Goal: Task Accomplishment & Management: Manage account settings

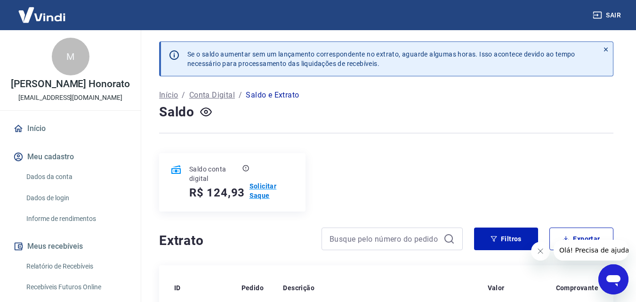
click at [254, 189] on p "Solicitar Saque" at bounding box center [272, 190] width 45 height 19
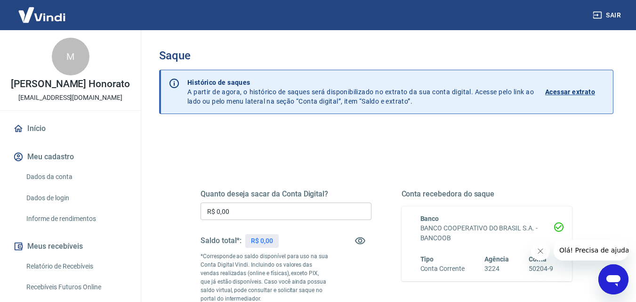
click at [260, 214] on input "R$ 0,00" at bounding box center [286, 211] width 171 height 17
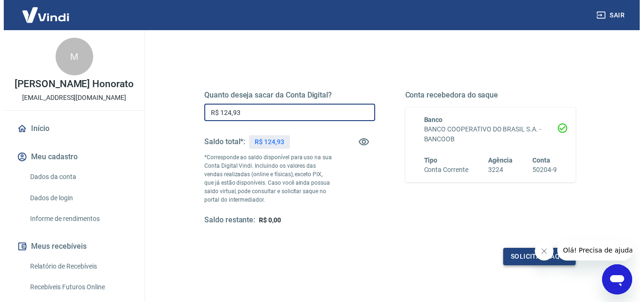
scroll to position [141, 0]
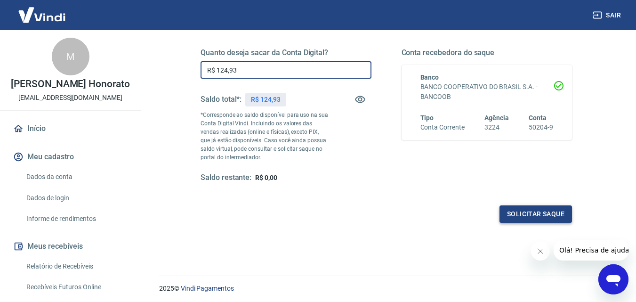
type input "R$ 124,93"
click at [510, 218] on button "Solicitar saque" at bounding box center [536, 213] width 73 height 17
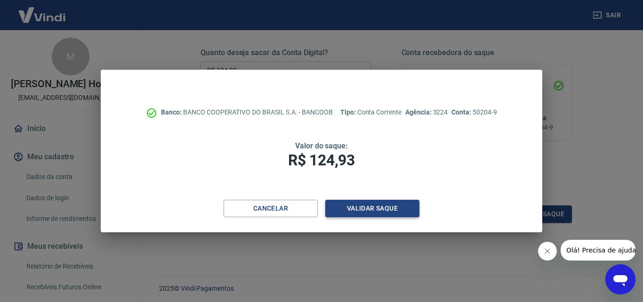
click at [351, 213] on button "Validar saque" at bounding box center [372, 208] width 94 height 17
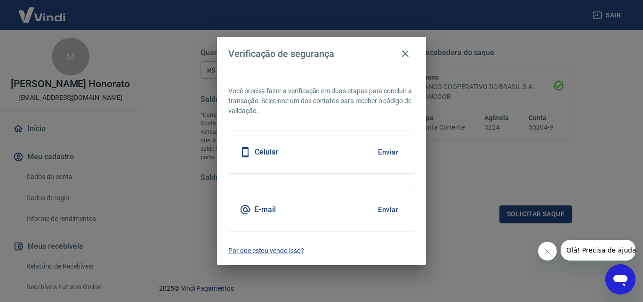
click at [382, 210] on button "Enviar" at bounding box center [388, 210] width 31 height 20
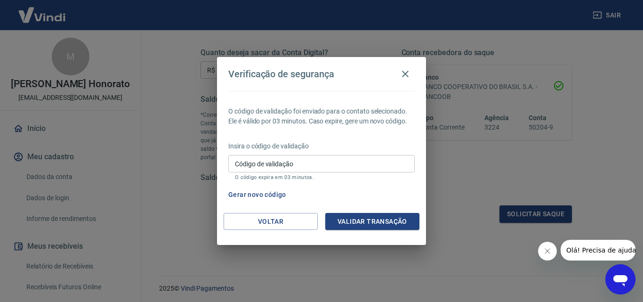
click at [267, 192] on button "Gerar novo código" at bounding box center [257, 194] width 65 height 17
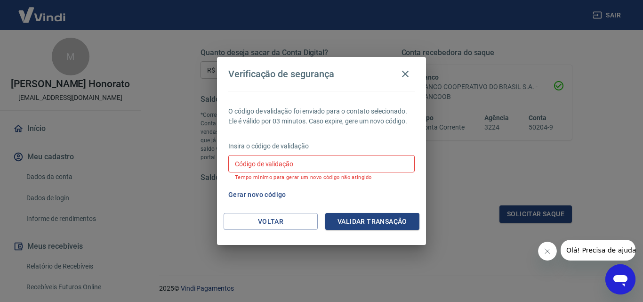
click at [319, 187] on div "Gerar novo código" at bounding box center [320, 194] width 190 height 17
click at [271, 177] on p "Tempo mínimo para gerar um novo código não atingido" at bounding box center [321, 177] width 173 height 6
click at [325, 164] on input "Código de validação" at bounding box center [321, 163] width 187 height 17
paste input "245696"
type input "245696"
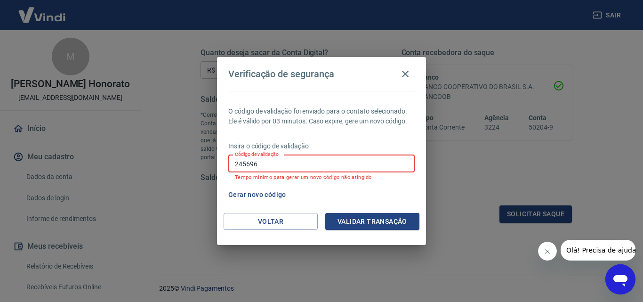
click at [389, 230] on div "Voltar Validar transação" at bounding box center [321, 229] width 209 height 32
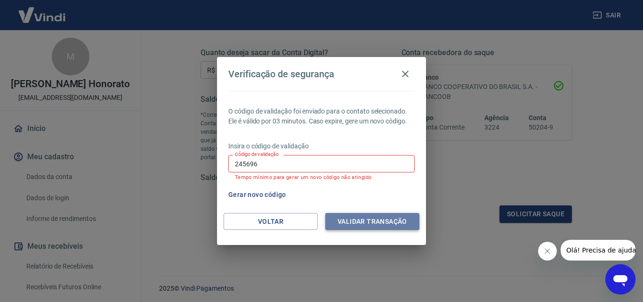
click at [387, 224] on button "Validar transação" at bounding box center [372, 221] width 94 height 17
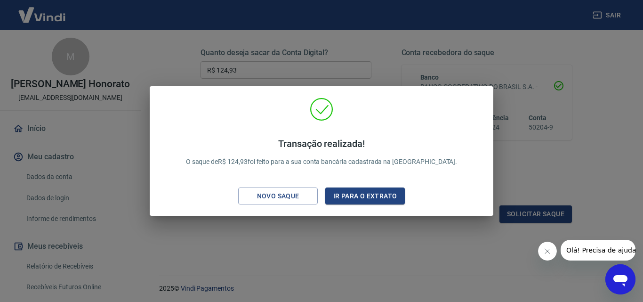
click at [331, 237] on div "Transação realizada! O saque de R$ 124,93 foi feito para a sua conta bancária c…" at bounding box center [321, 151] width 643 height 302
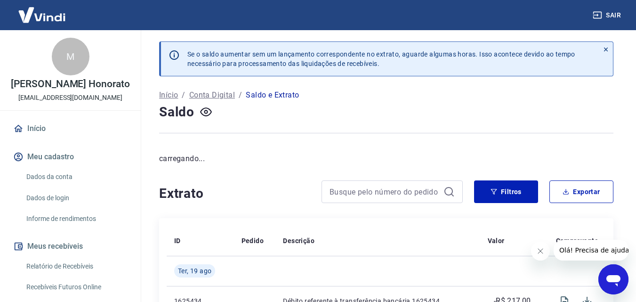
click at [42, 126] on link "Início" at bounding box center [70, 128] width 118 height 21
